Goal: Check status

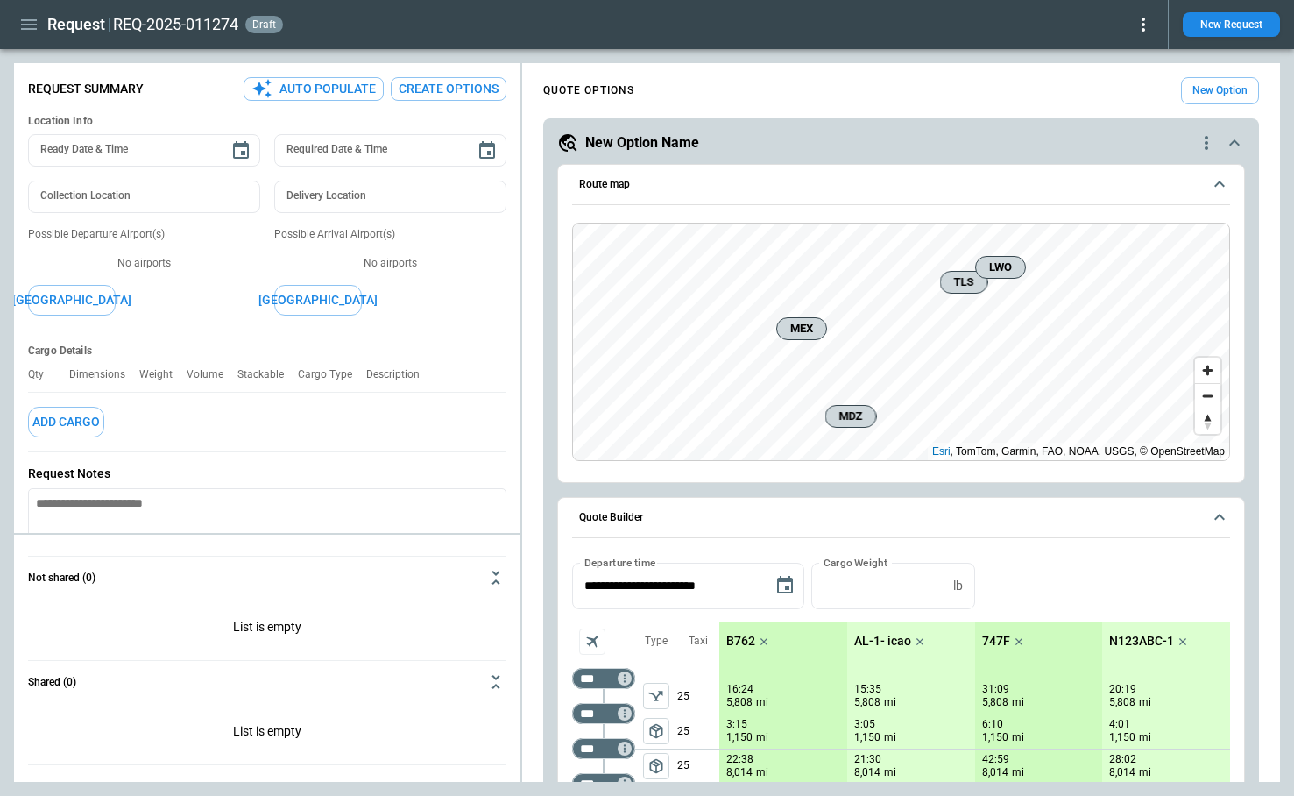
scroll to position [1031, 0]
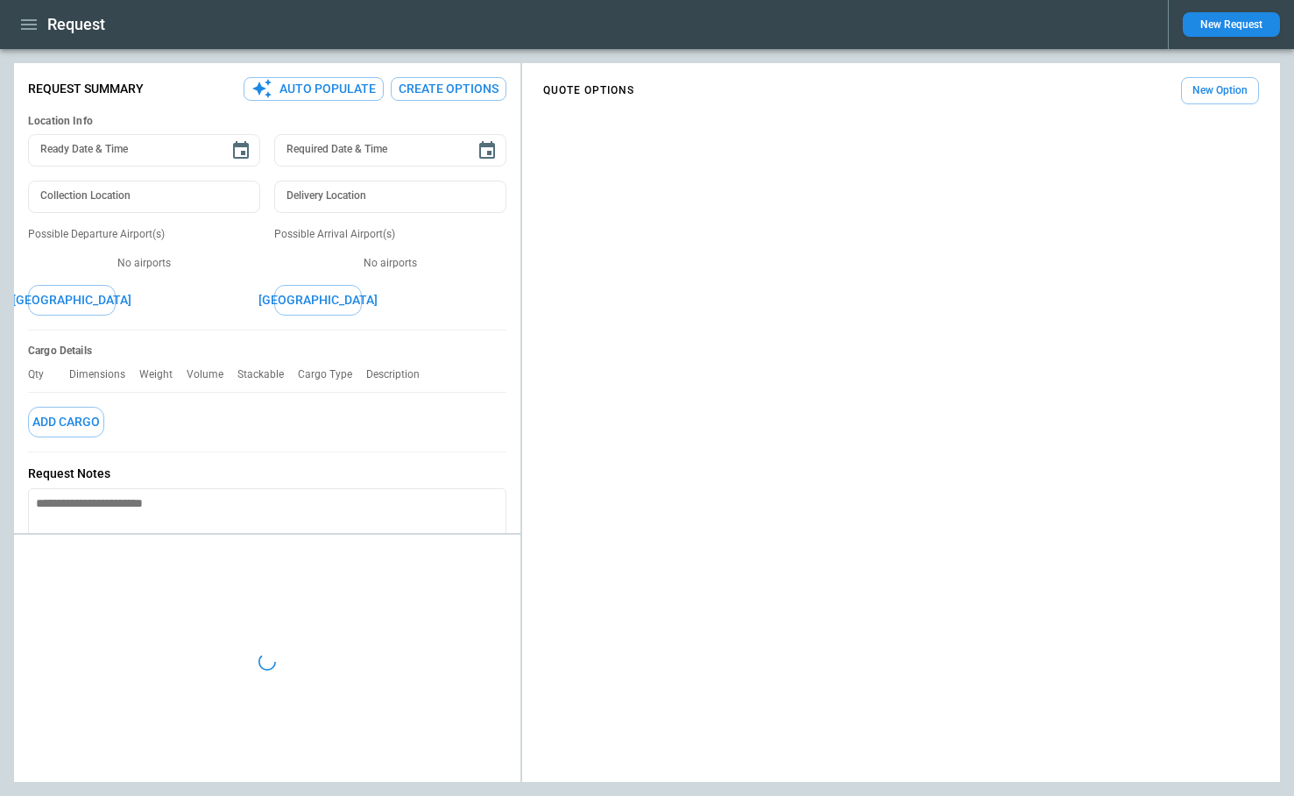
type textarea "*"
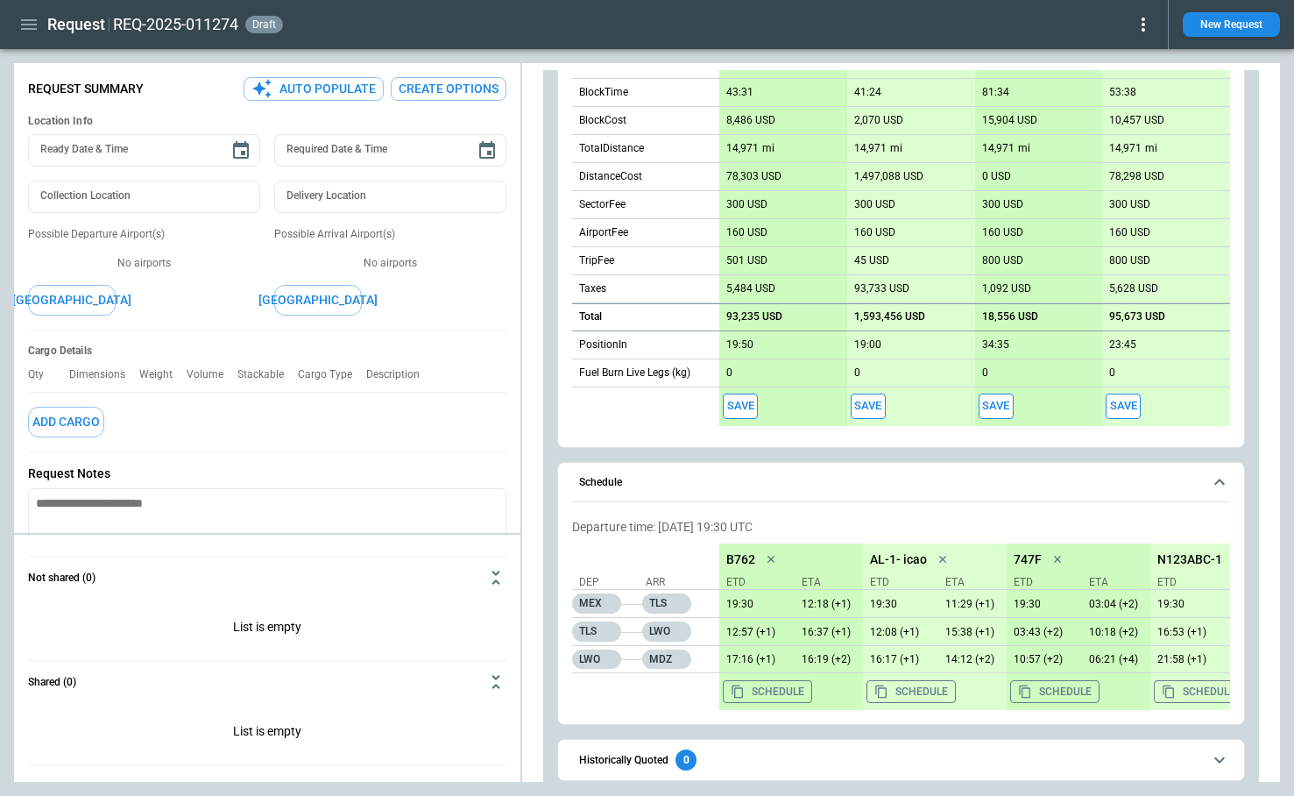
scroll to position [1031, 0]
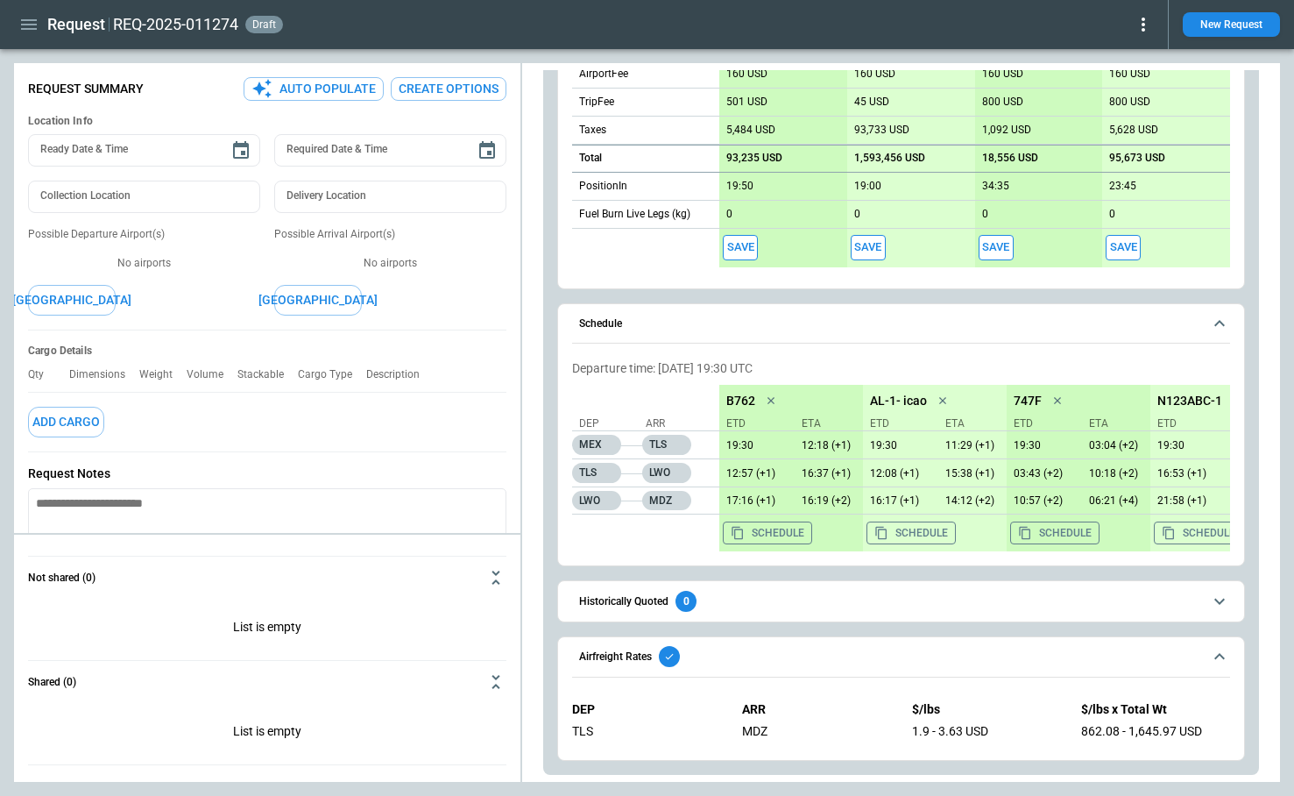
click at [721, 653] on span "Airfreight Rates" at bounding box center [890, 656] width 623 height 21
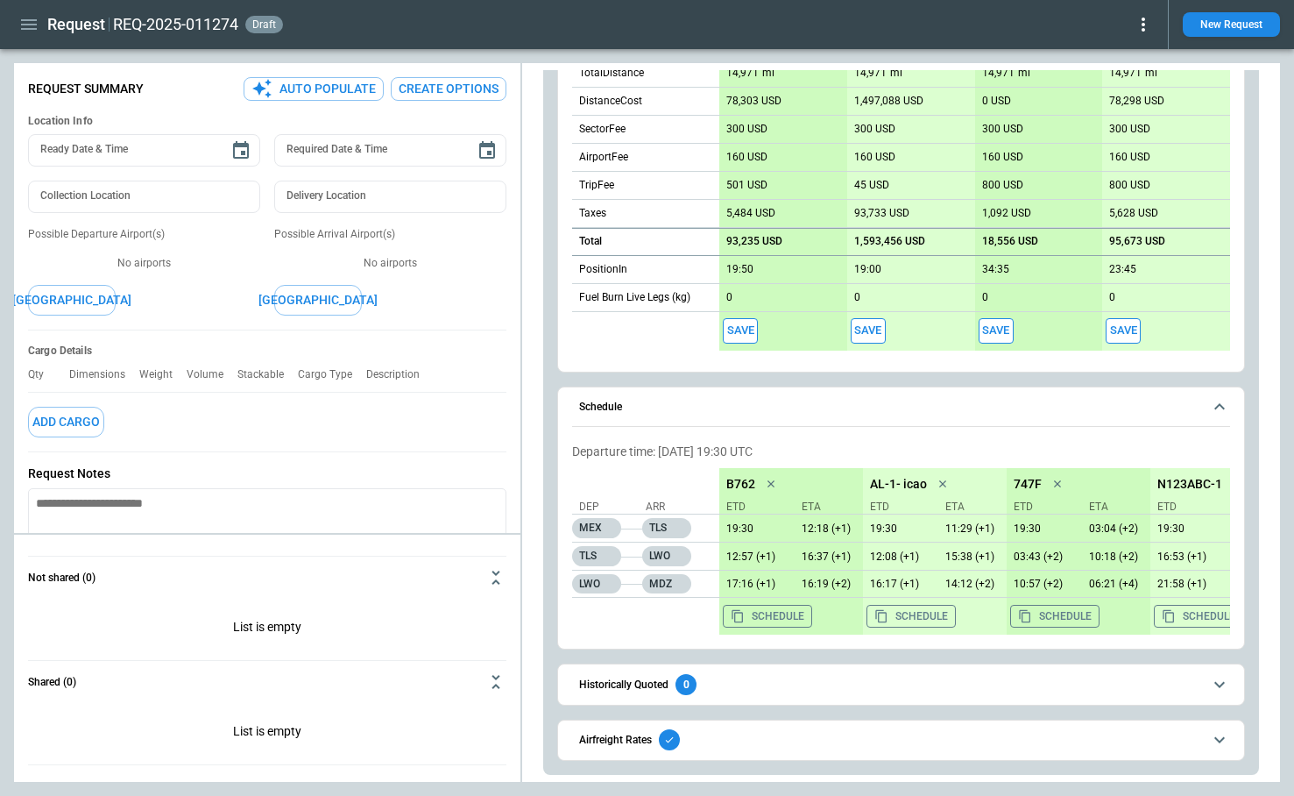
click at [721, 733] on span "Airfreight Rates" at bounding box center [890, 739] width 623 height 21
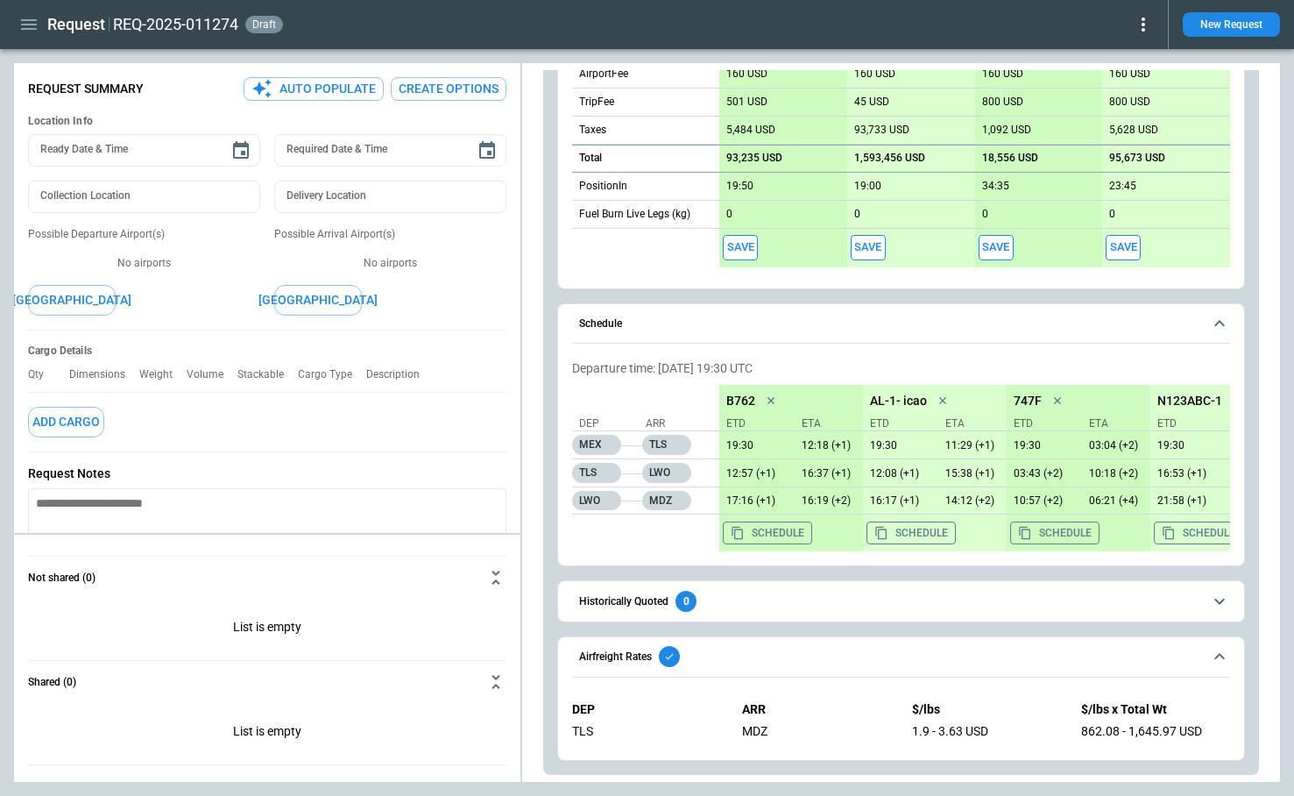
click at [741, 601] on span "Historically Quoted 0" at bounding box center [890, 601] width 623 height 21
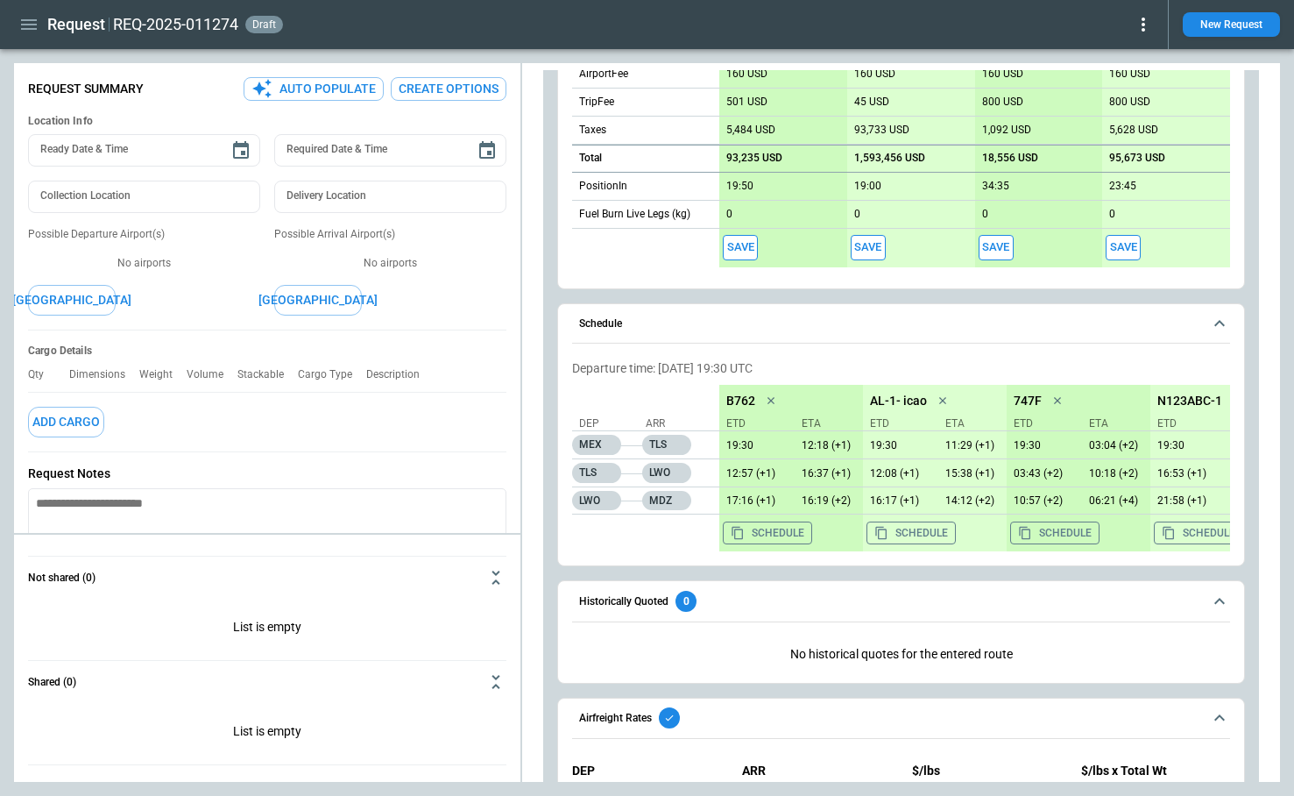
click at [741, 602] on span "Historically Quoted 0" at bounding box center [890, 601] width 623 height 21
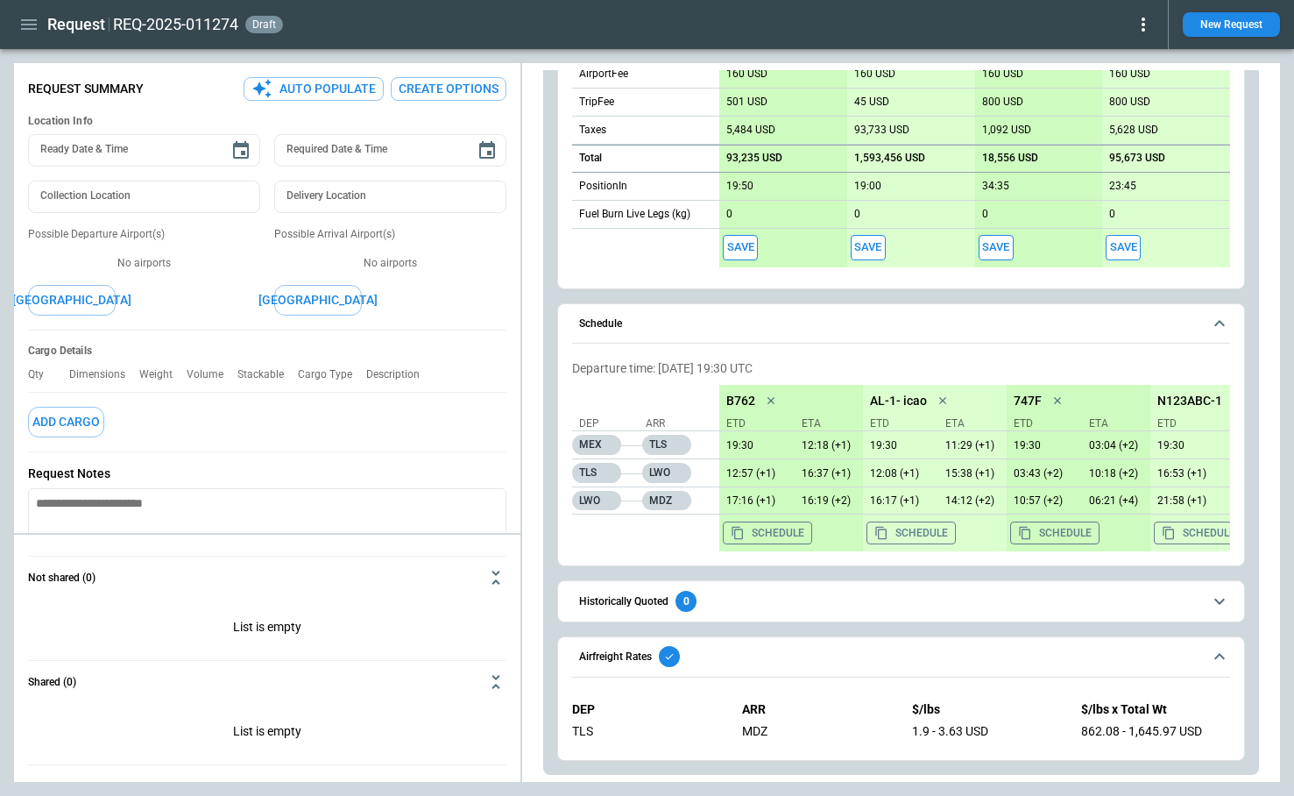
click at [741, 604] on span "Historically Quoted 0" at bounding box center [890, 601] width 623 height 21
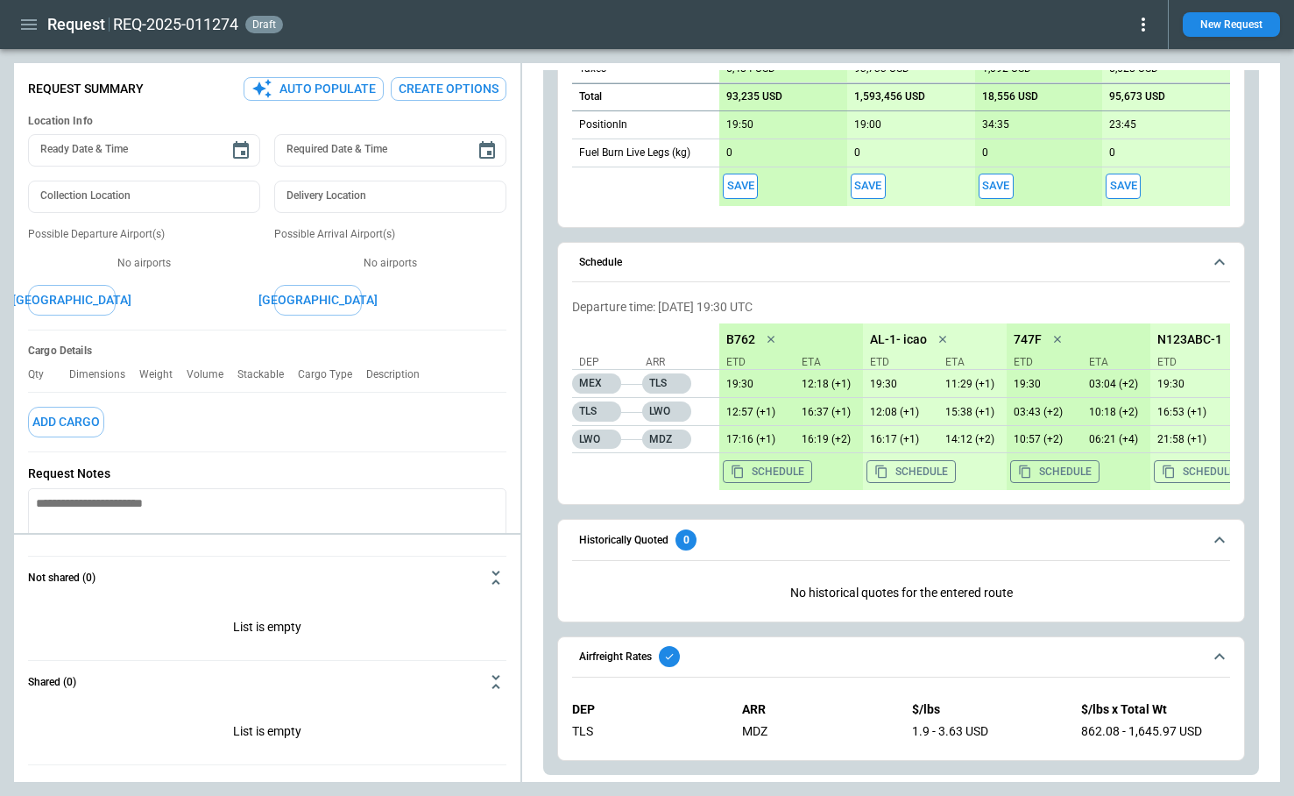
click at [741, 538] on span "Historically Quoted 0" at bounding box center [890, 539] width 623 height 21
